Goal: Task Accomplishment & Management: Use online tool/utility

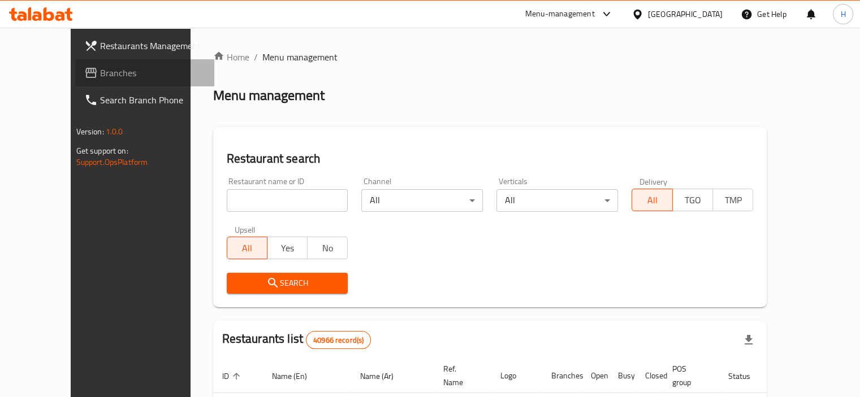
click at [119, 84] on link "Branches" at bounding box center [144, 72] width 139 height 27
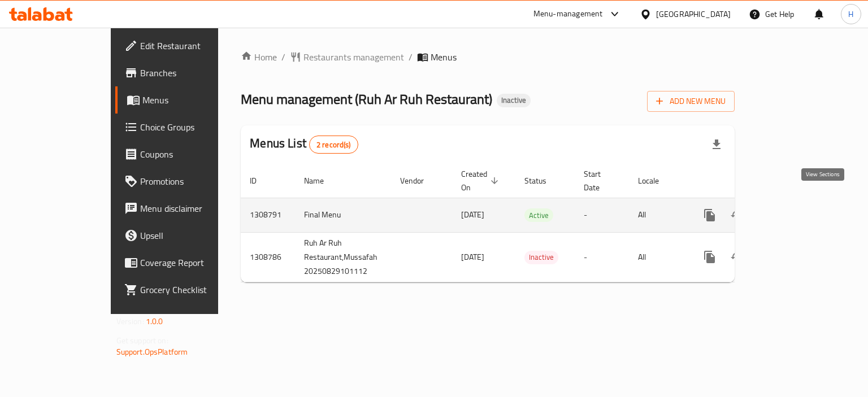
click at [798, 209] on icon "enhanced table" at bounding box center [792, 216] width 14 height 14
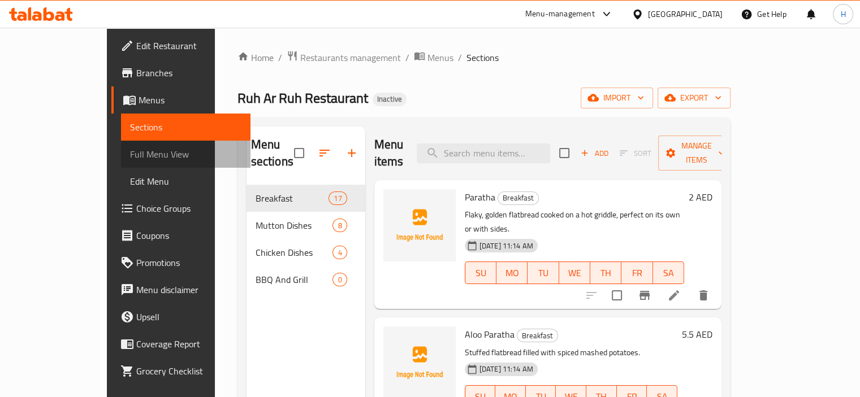
click at [130, 149] on span "Full Menu View" at bounding box center [185, 155] width 111 height 14
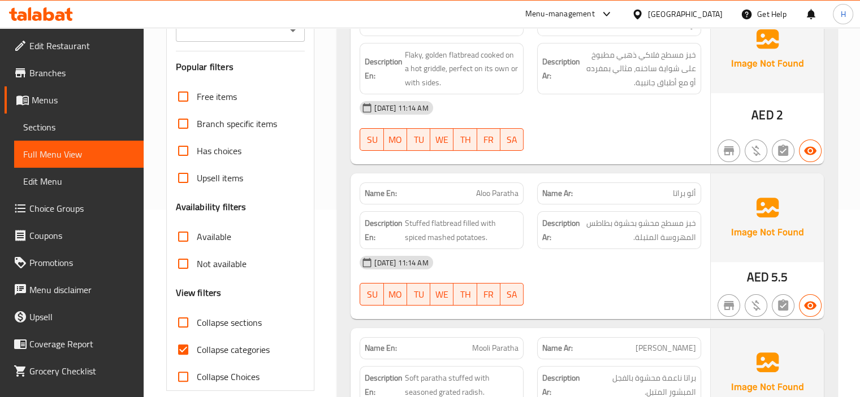
scroll to position [189, 0]
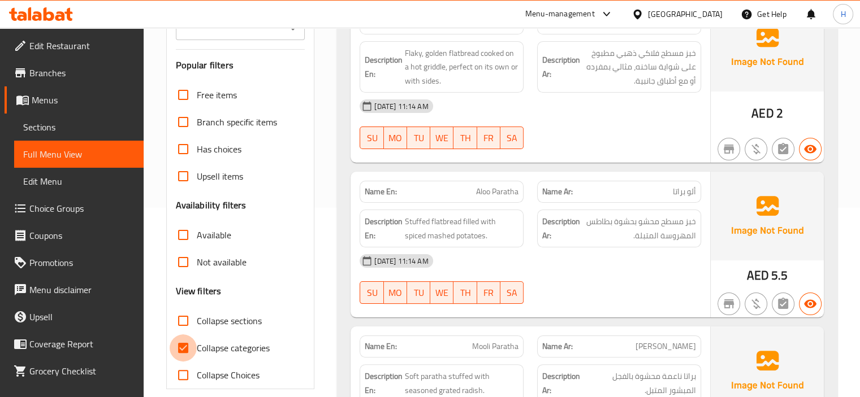
click at [179, 346] on input "Collapse categories" at bounding box center [183, 348] width 27 height 27
checkbox input "false"
click at [180, 318] on input "Collapse sections" at bounding box center [183, 321] width 27 height 27
checkbox input "true"
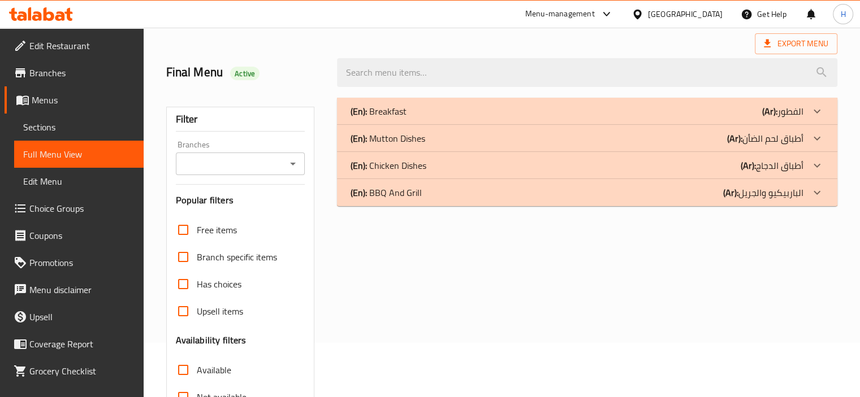
scroll to position [21, 0]
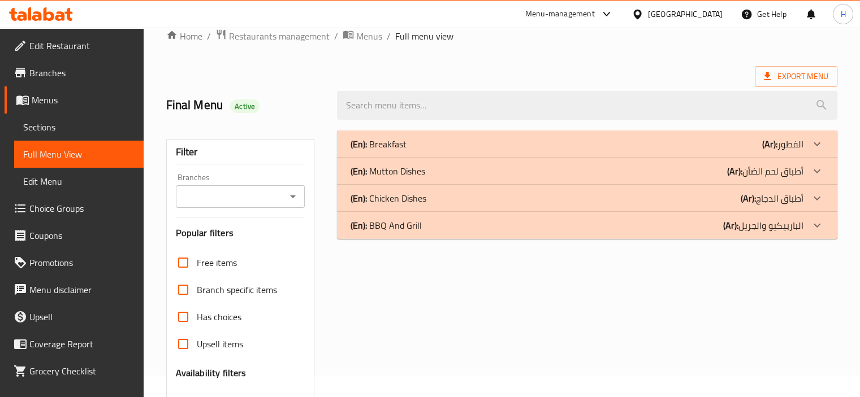
click at [469, 150] on div "(En): Breakfast (Ar): الفطور" at bounding box center [577, 144] width 453 height 14
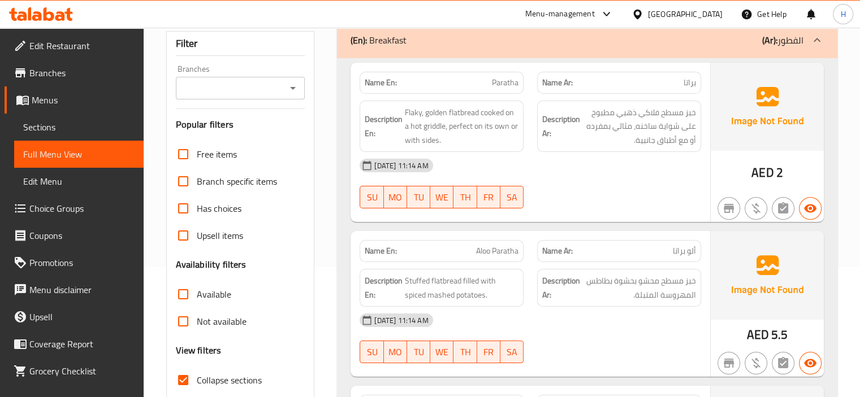
scroll to position [157, 0]
